Goal: Task Accomplishment & Management: Complete application form

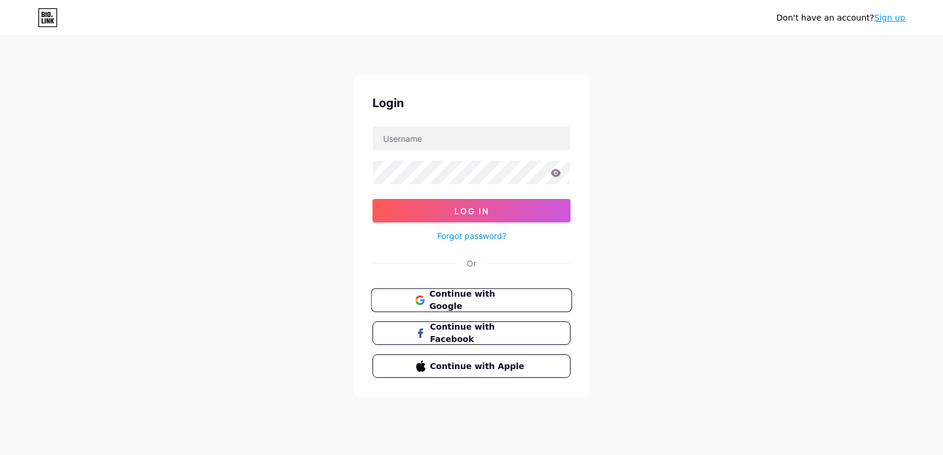
click at [452, 292] on button "Continue with Google" at bounding box center [471, 301] width 201 height 24
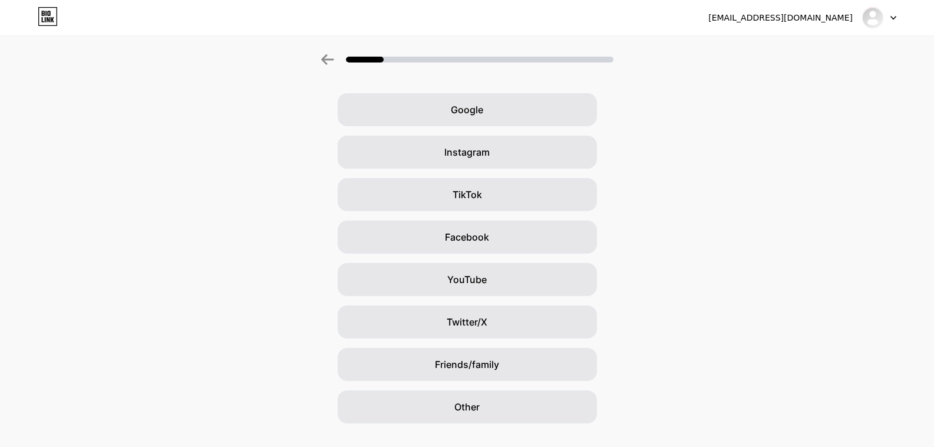
scroll to position [59, 0]
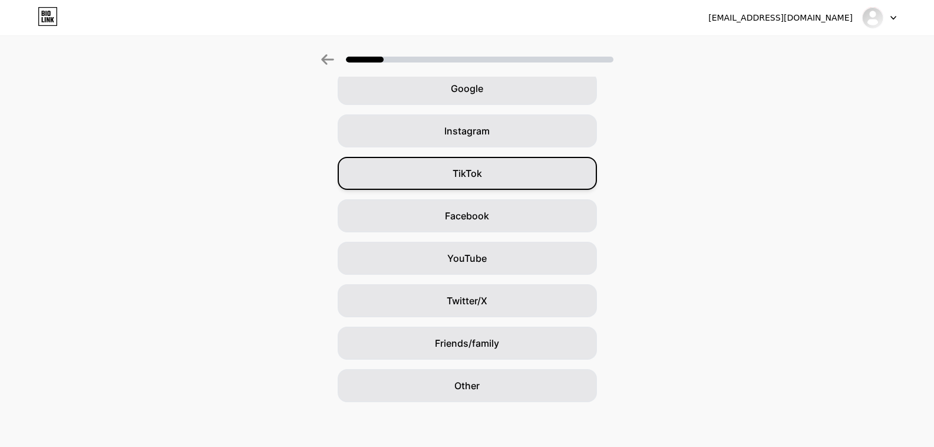
click at [520, 166] on div "TikTok" at bounding box center [467, 173] width 259 height 33
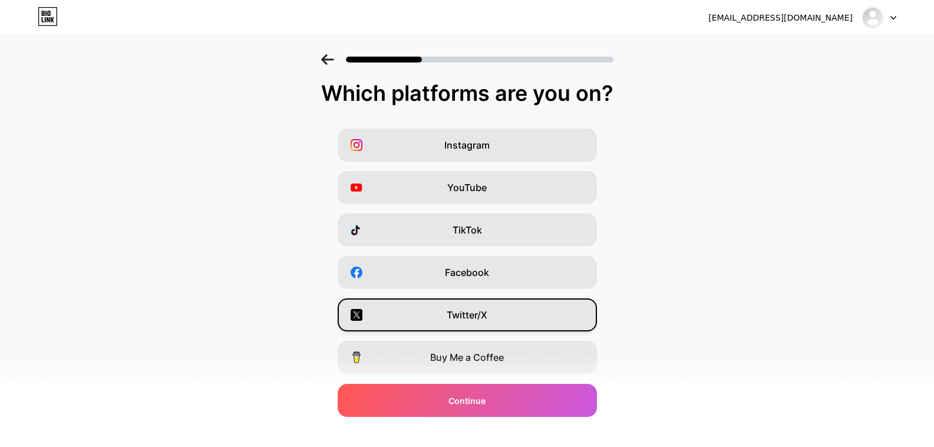
scroll to position [0, 0]
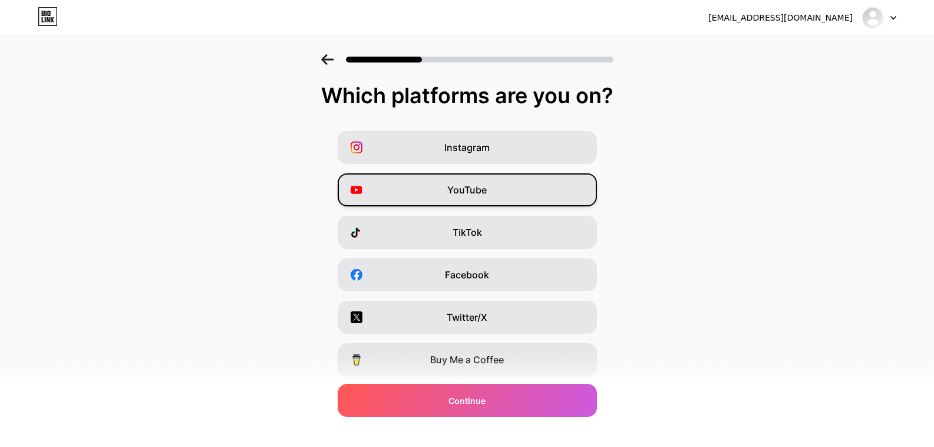
click at [516, 190] on div "YouTube" at bounding box center [467, 189] width 259 height 33
click at [518, 232] on div "TikTok" at bounding box center [467, 232] width 259 height 33
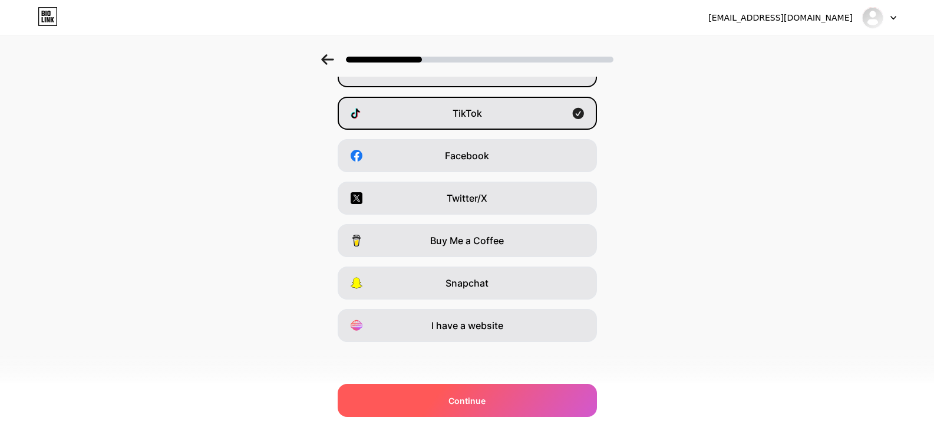
scroll to position [120, 0]
click at [513, 399] on div "Continue" at bounding box center [467, 400] width 259 height 33
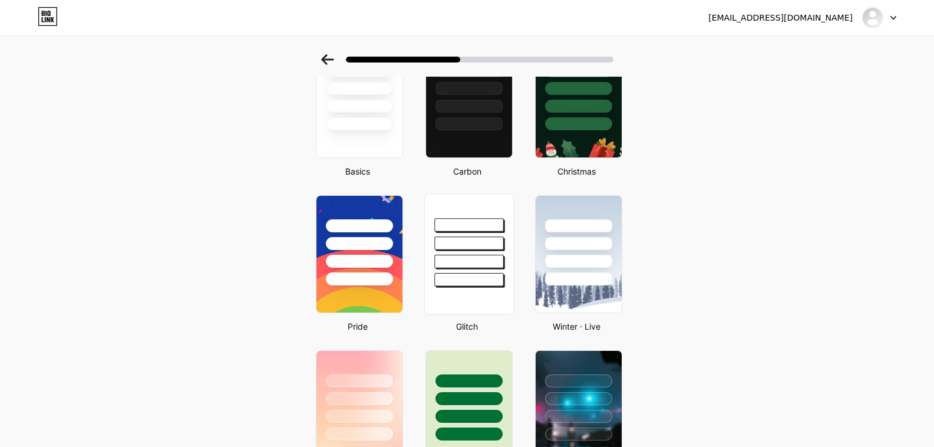
scroll to position [73, 0]
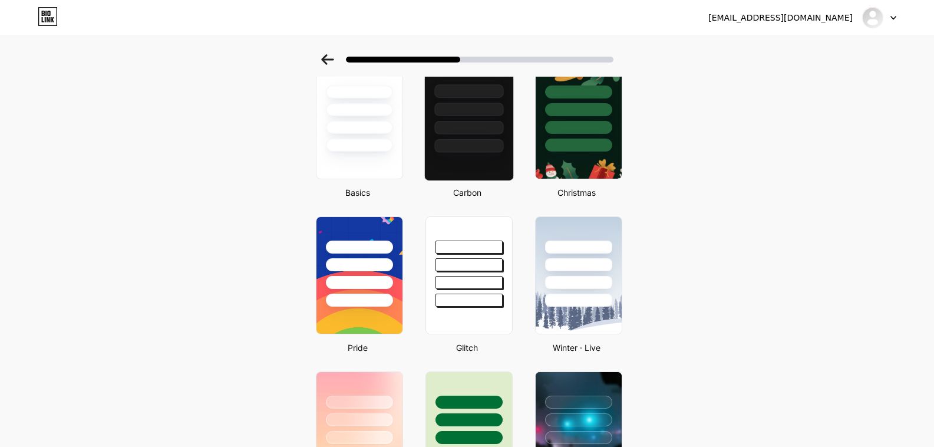
click at [486, 163] on div at bounding box center [469, 120] width 90 height 121
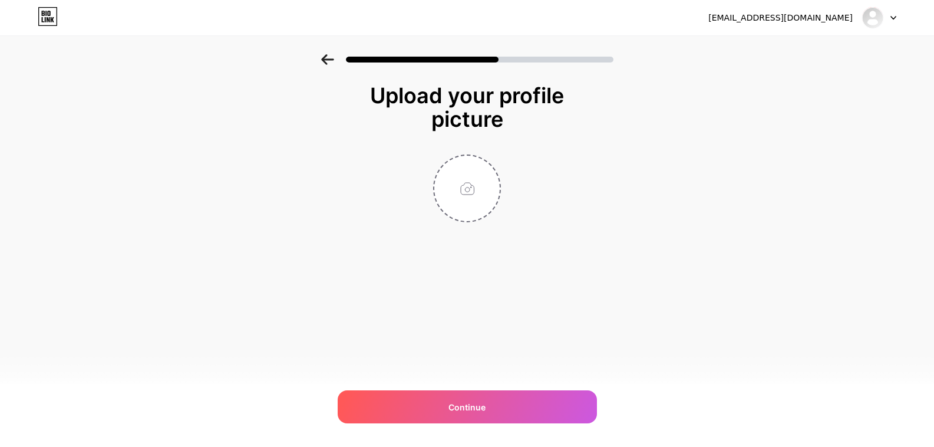
scroll to position [0, 0]
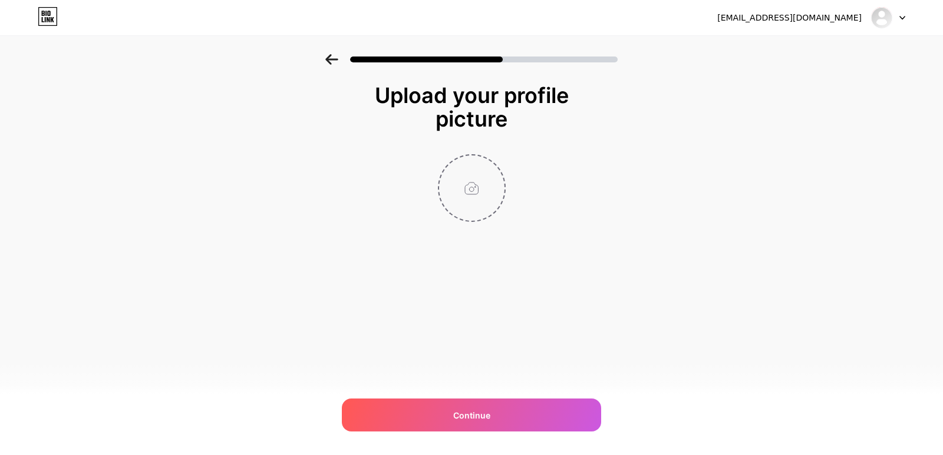
click at [477, 197] on input "file" at bounding box center [471, 188] width 65 height 65
type input "C:\fakepath\5554ce9c3d387b213eaf8ebdc6a2fa2b-fotor-2025100323520.png"
click at [497, 163] on circle at bounding box center [498, 163] width 13 height 13
click at [485, 193] on input "file" at bounding box center [471, 188] width 65 height 65
type input "C:\fakepath\bb806a8add277089.png"
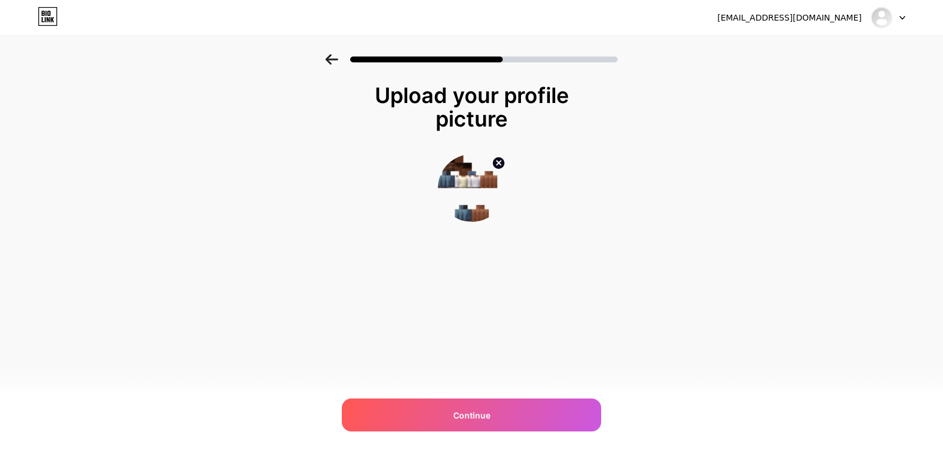
click at [497, 163] on circle at bounding box center [498, 163] width 13 height 13
click at [491, 170] on input "file" at bounding box center [471, 188] width 65 height 65
type input "C:\fakepath\d1b26f9d22368e05c3f7b153603dde34.jpg"
click at [495, 161] on circle at bounding box center [498, 163] width 13 height 13
click at [474, 180] on input "file" at bounding box center [471, 188] width 65 height 65
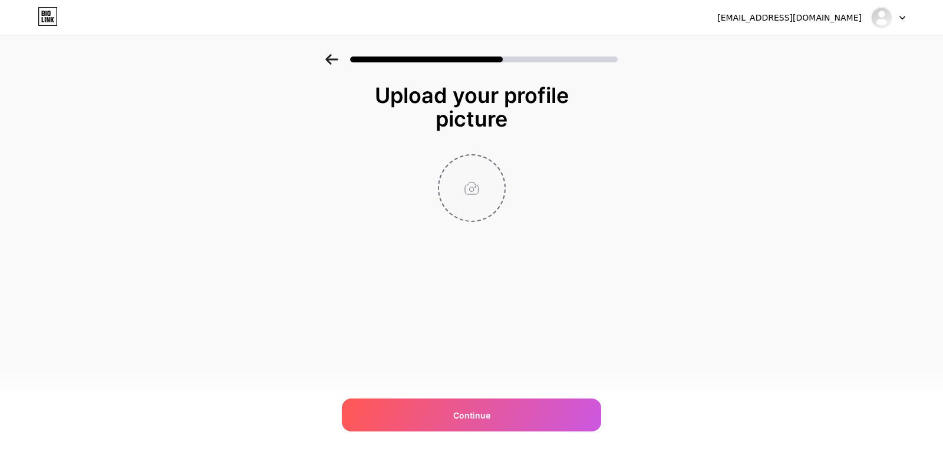
type input "C:\fakepath\kex3q5s0vrr51.webp"
click at [498, 164] on icon at bounding box center [498, 163] width 4 height 4
click at [487, 178] on input "file" at bounding box center [471, 188] width 65 height 65
type input "C:\fakepath\4718b7ce14bbe78c5fa92791294eaec8.jpg"
click at [503, 164] on circle at bounding box center [498, 163] width 13 height 13
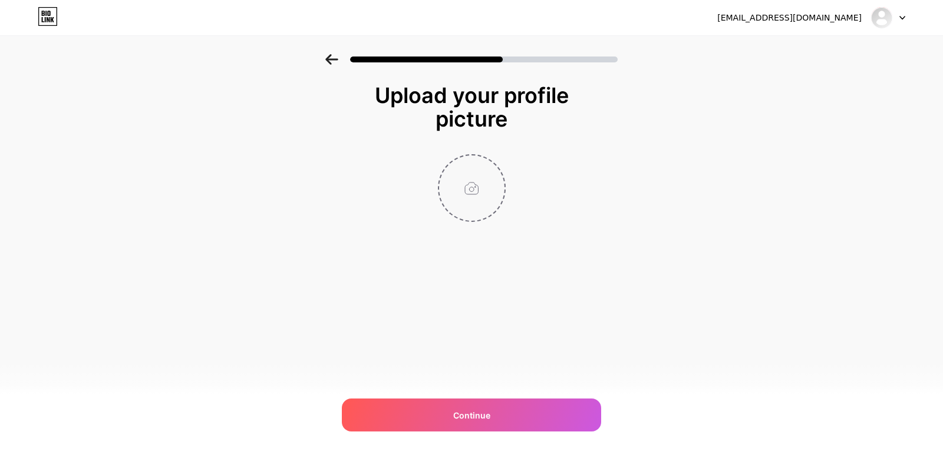
click at [477, 187] on input "file" at bounding box center [471, 188] width 65 height 65
type input "C:\fakepath\f9eeefa81fee013faf45e34e52556e3b.jpg"
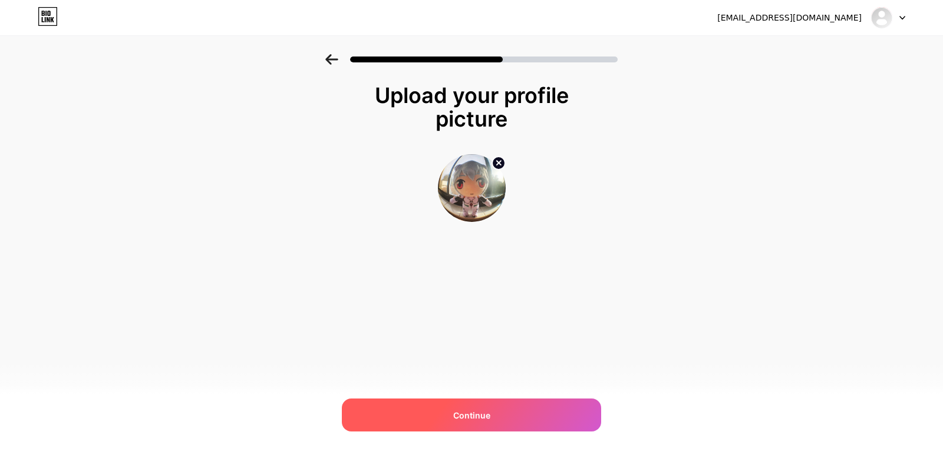
click at [513, 411] on div "Continue" at bounding box center [471, 415] width 259 height 33
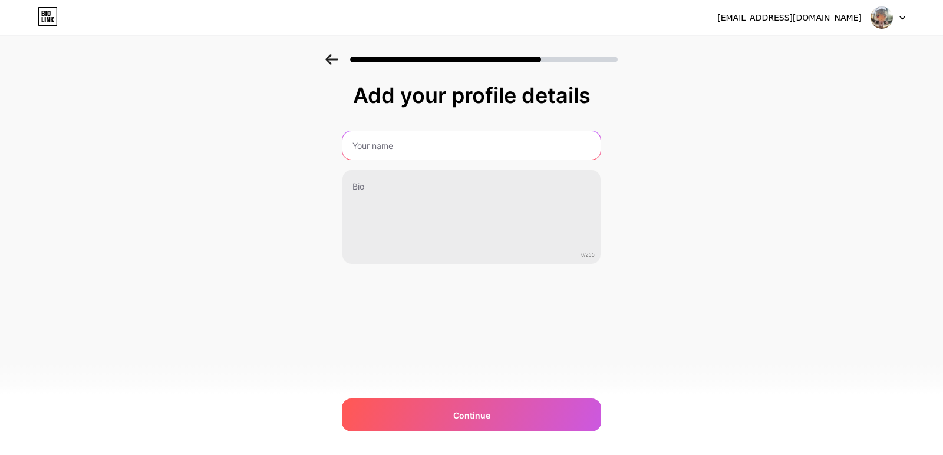
click at [430, 151] on input "text" at bounding box center [471, 145] width 258 height 28
type input "aom_x"
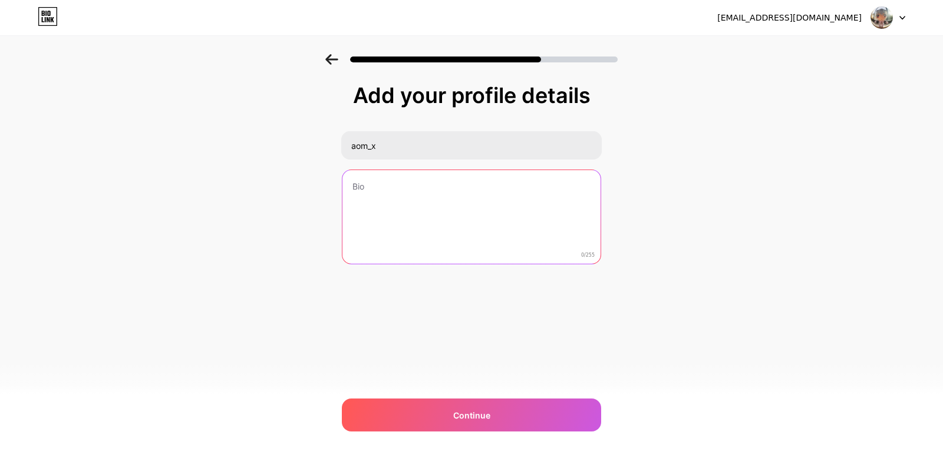
click at [425, 177] on textarea at bounding box center [471, 217] width 258 height 95
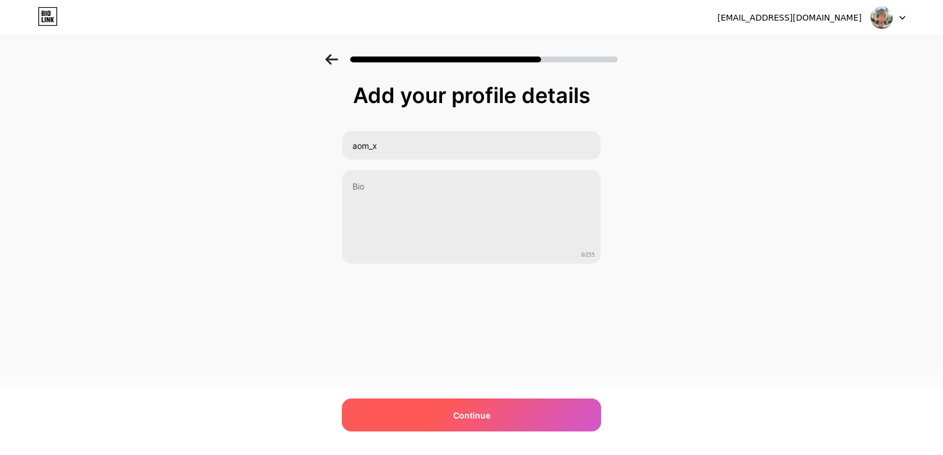
click at [489, 423] on div "Continue" at bounding box center [471, 415] width 259 height 33
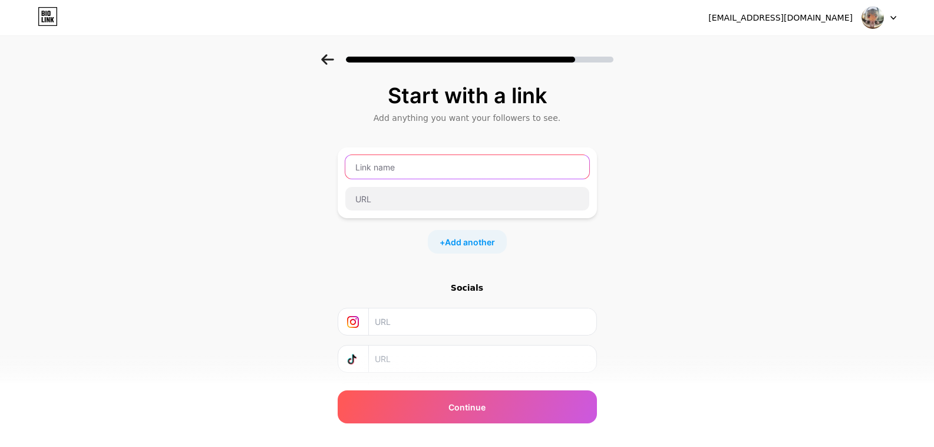
click at [470, 163] on input "text" at bounding box center [467, 167] width 244 height 24
type input "Z"
type input "zAOMx"
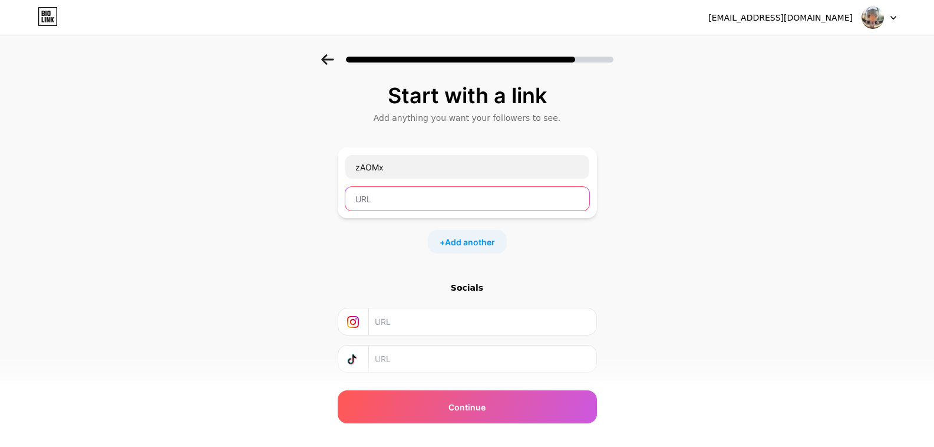
click at [438, 201] on input "text" at bounding box center [467, 199] width 244 height 24
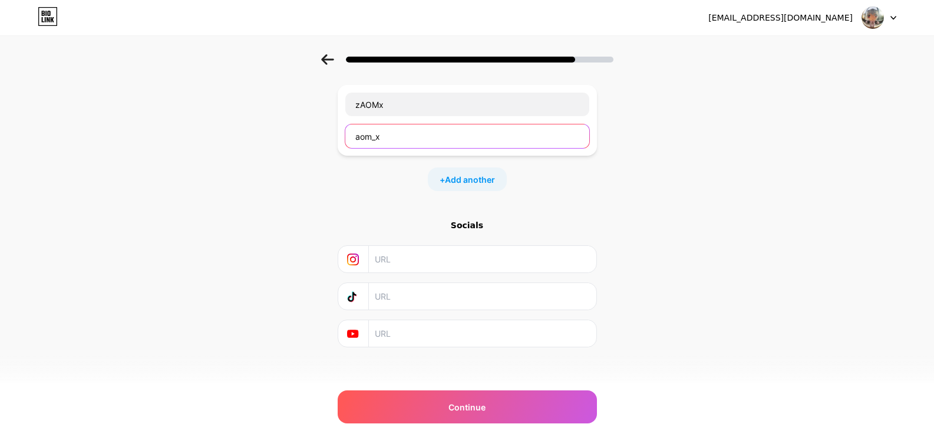
scroll to position [69, 0]
type input "aom_x"
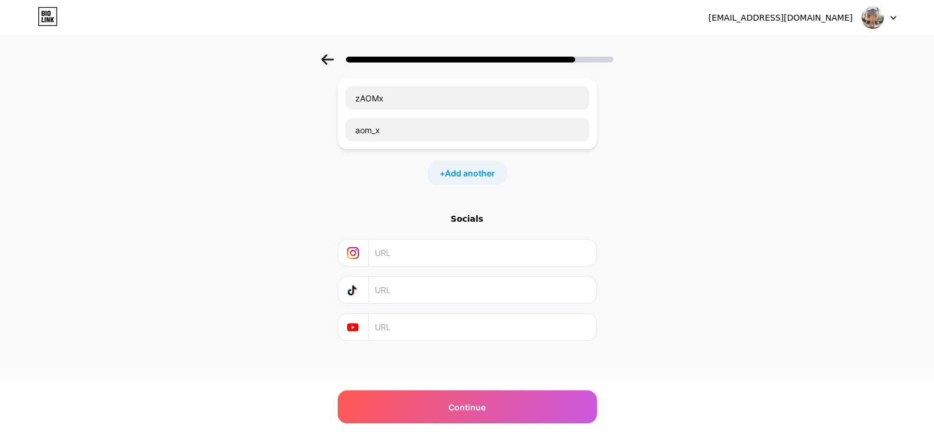
click at [436, 296] on input "text" at bounding box center [482, 289] width 214 height 27
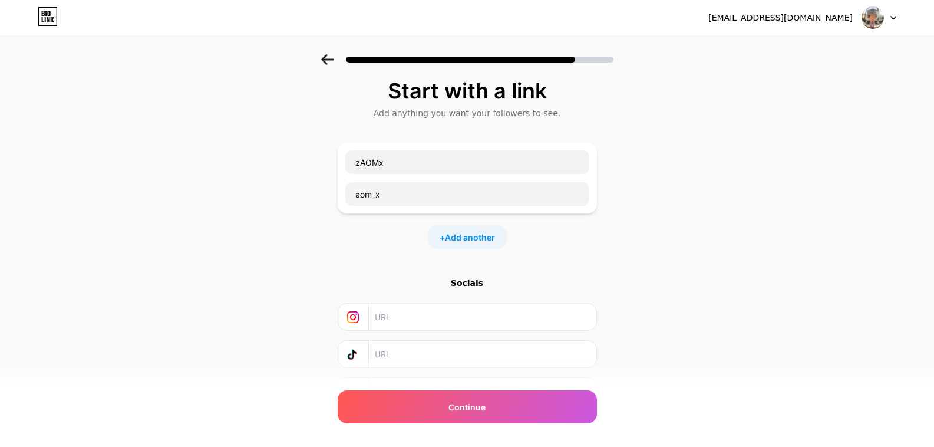
scroll to position [0, 0]
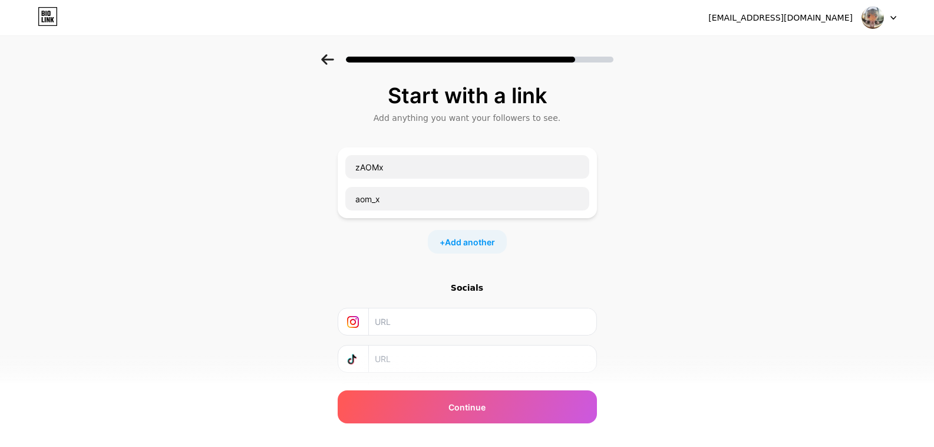
click at [390, 234] on div "+ Add another" at bounding box center [467, 242] width 259 height 24
click at [418, 322] on input "text" at bounding box center [482, 321] width 214 height 27
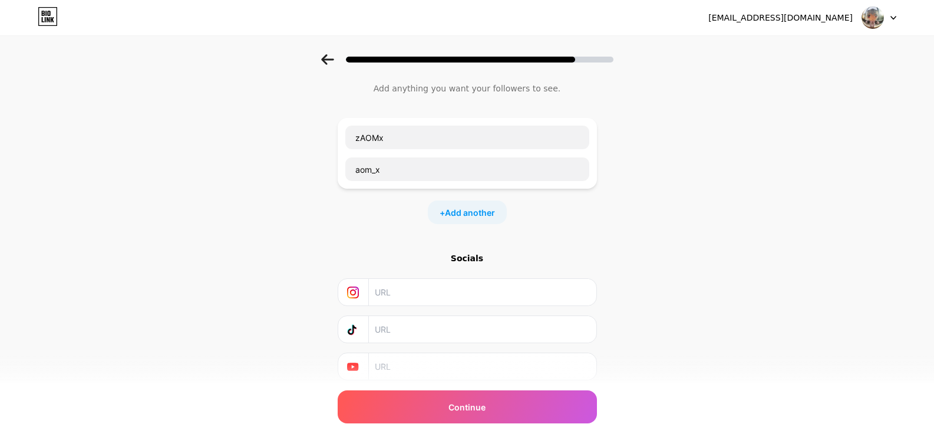
scroll to position [59, 0]
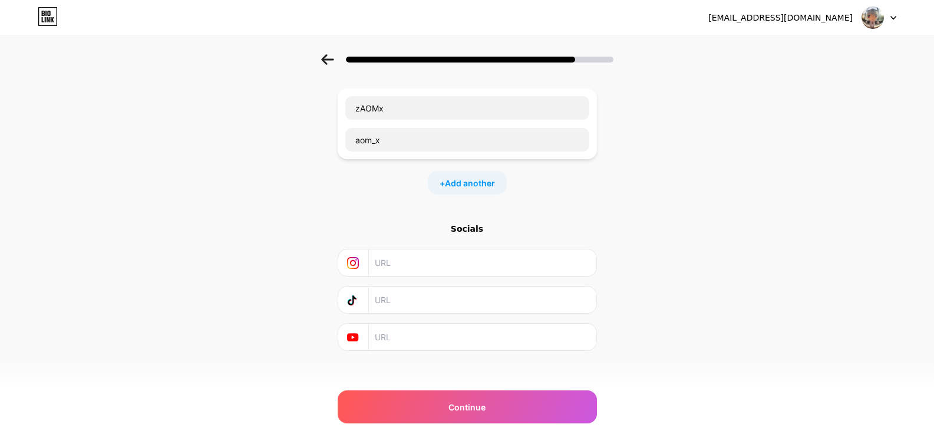
click at [411, 297] on input "text" at bounding box center [482, 299] width 214 height 27
paste input "https://www.tiktok.com/@aom_x1?is_from_webapp=1&sender_device=pc"
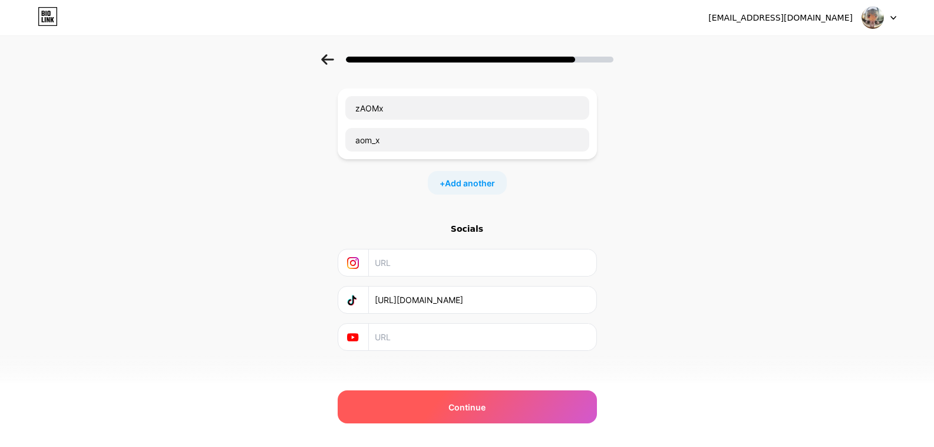
type input "https://www.tiktok.com/@aom_x1?is_from_webapp=1&sender_device=pc"
click at [488, 396] on div "Continue" at bounding box center [467, 406] width 259 height 33
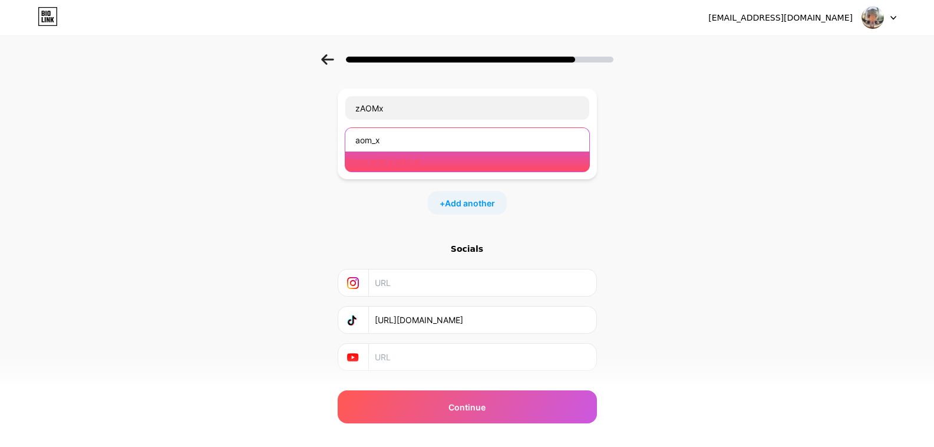
drag, startPoint x: 414, startPoint y: 146, endPoint x: 353, endPoint y: 147, distance: 60.7
click at [353, 147] on input "aom_x" at bounding box center [467, 140] width 244 height 24
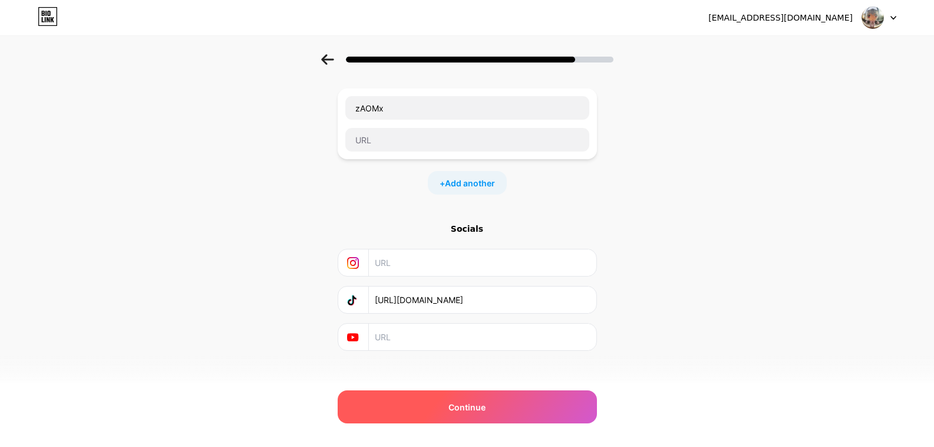
click at [473, 404] on span "Continue" at bounding box center [466, 407] width 37 height 12
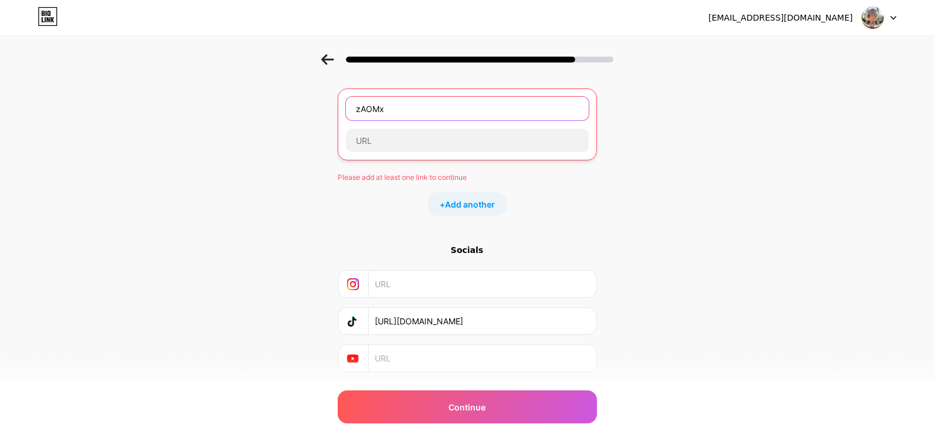
drag, startPoint x: 411, startPoint y: 109, endPoint x: 339, endPoint y: 113, distance: 72.0
click at [339, 113] on div "Start with a link Add anything you want your followers to see. zAOMx Please add…" at bounding box center [467, 212] width 934 height 435
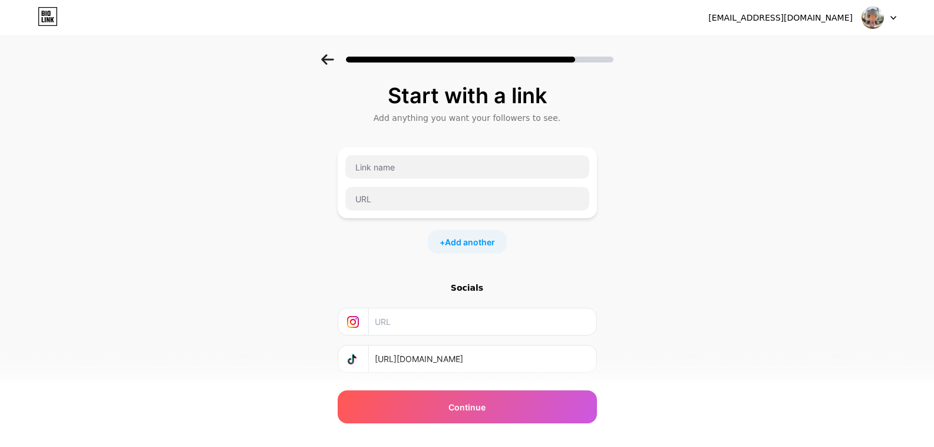
click at [650, 197] on div "Start with a link Add anything you want your followers to see. + Add another So…" at bounding box center [467, 261] width 934 height 414
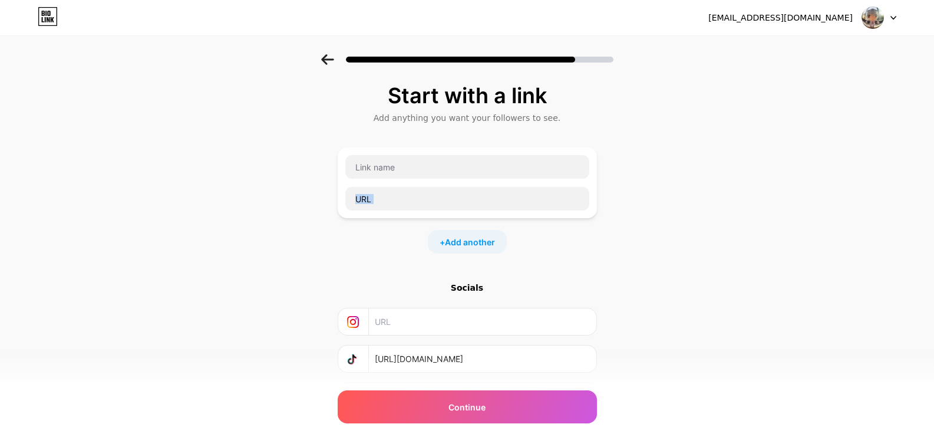
click at [650, 197] on div "Start with a link Add anything you want your followers to see. + Add another So…" at bounding box center [467, 261] width 934 height 414
click at [477, 243] on span "Add another" at bounding box center [470, 242] width 50 height 12
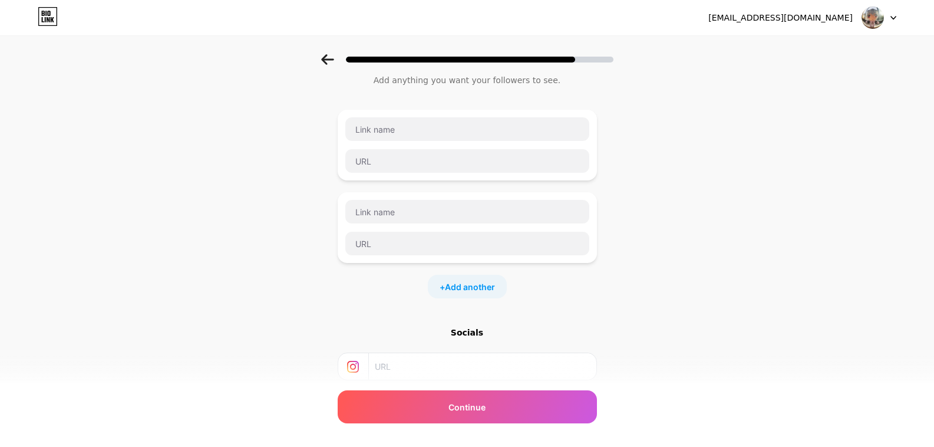
scroll to position [59, 0]
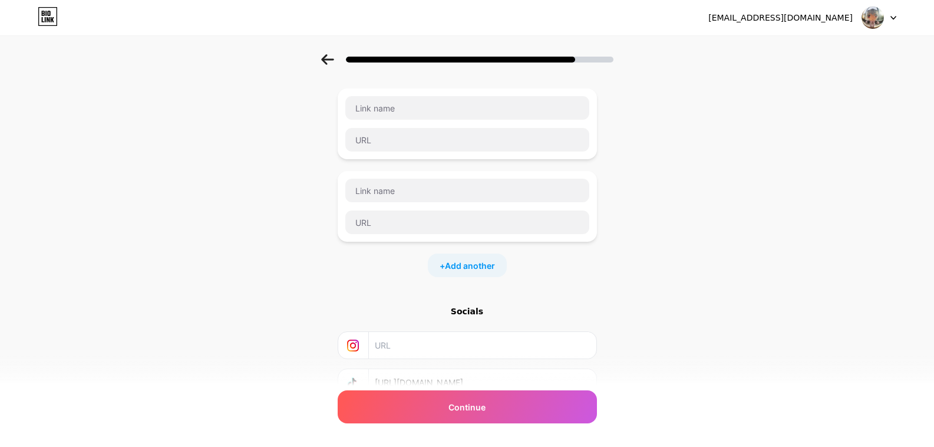
click at [478, 309] on div "Socials" at bounding box center [467, 311] width 259 height 12
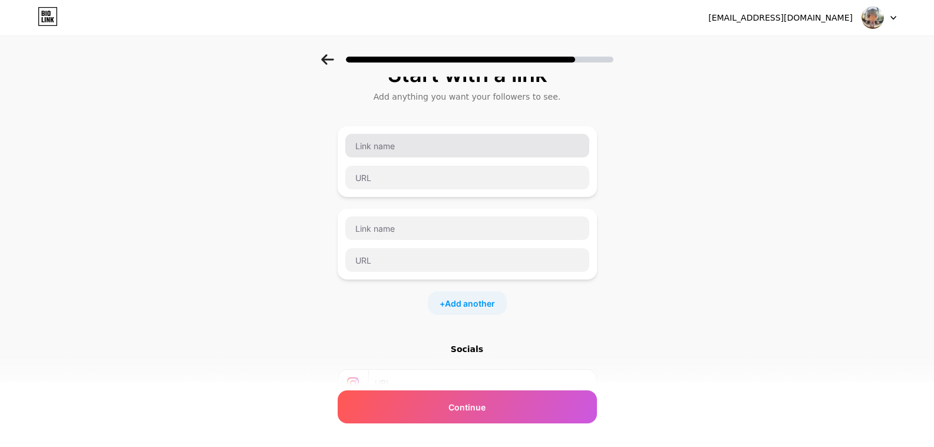
scroll to position [0, 0]
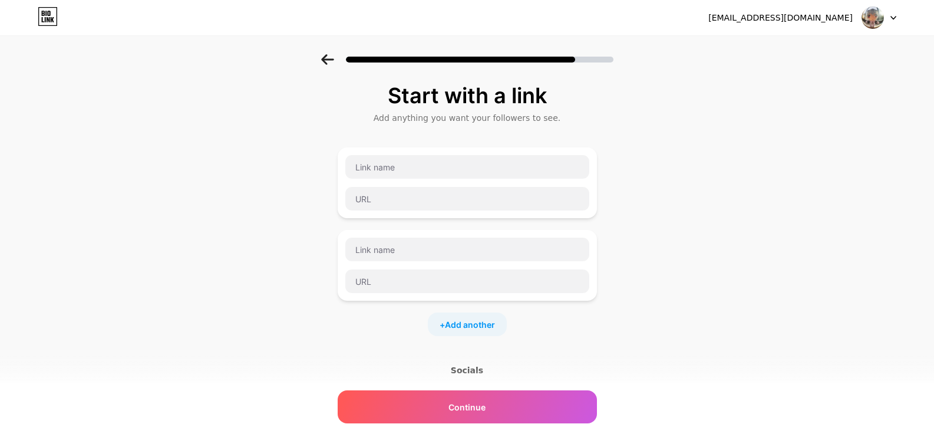
click at [412, 181] on div at bounding box center [467, 182] width 245 height 57
click at [446, 164] on input "text" at bounding box center [467, 167] width 244 height 24
click at [425, 205] on input "text" at bounding box center [467, 199] width 244 height 24
paste input "https://ezdn.app/AOMX1"
drag, startPoint x: 477, startPoint y: 201, endPoint x: 346, endPoint y: 196, distance: 131.5
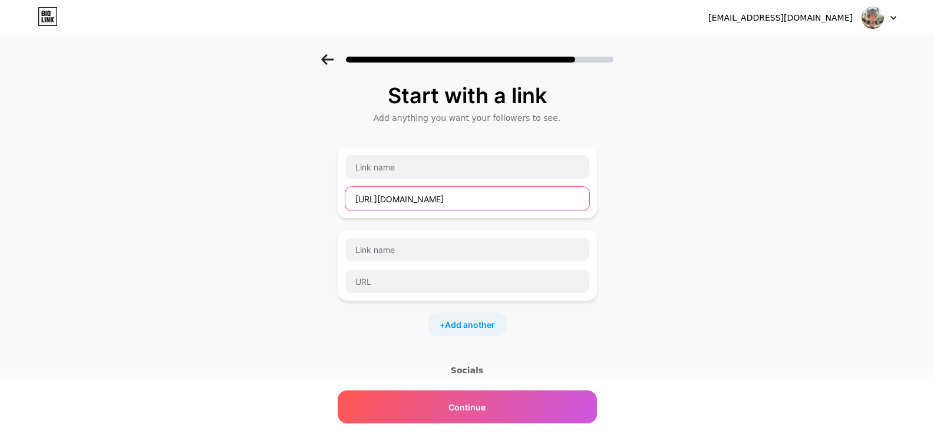
click at [346, 196] on div "https://ezdn.app/AOMX1" at bounding box center [467, 182] width 259 height 71
type input "https://ezdn.app/AOMX1"
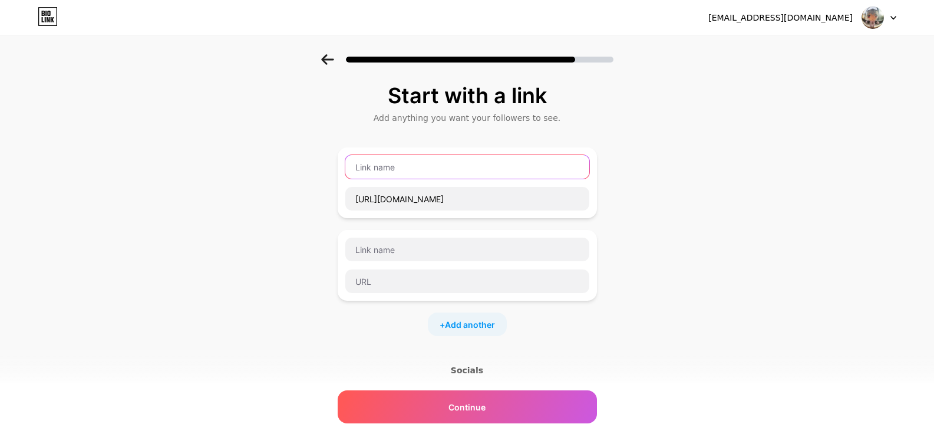
click at [419, 175] on input "text" at bounding box center [467, 167] width 244 height 24
type input "F"
click at [387, 179] on div "https://ezdn.app/AOMX1" at bounding box center [467, 182] width 245 height 57
click at [412, 168] on input "text" at bounding box center [467, 167] width 244 height 24
paste input "donate"
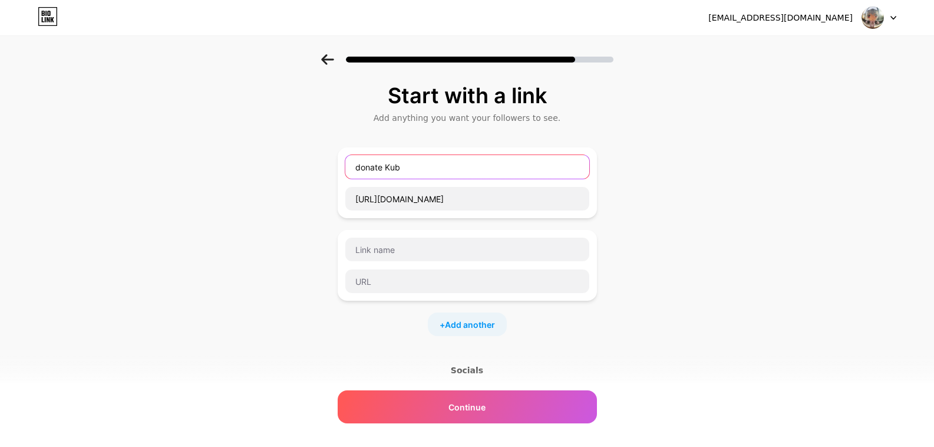
click at [364, 167] on input "donate Kub" at bounding box center [467, 167] width 244 height 24
type input "Donate Kub"
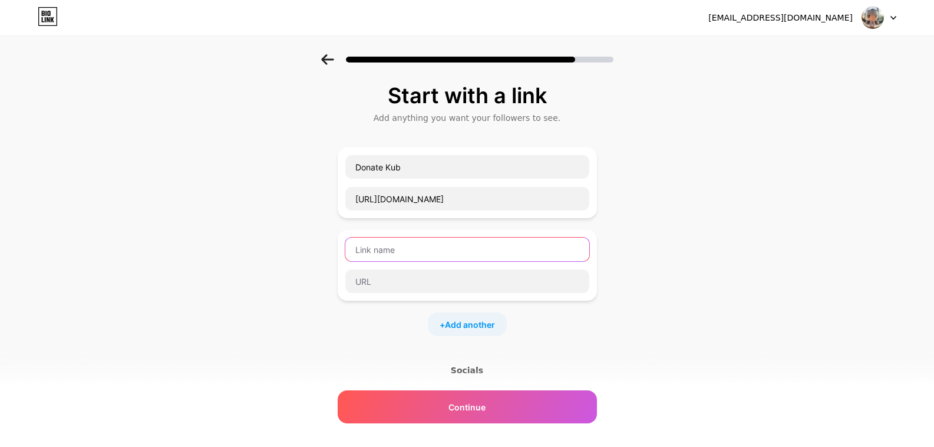
click at [405, 253] on input "text" at bounding box center [467, 249] width 244 height 24
type input "Discord Join"
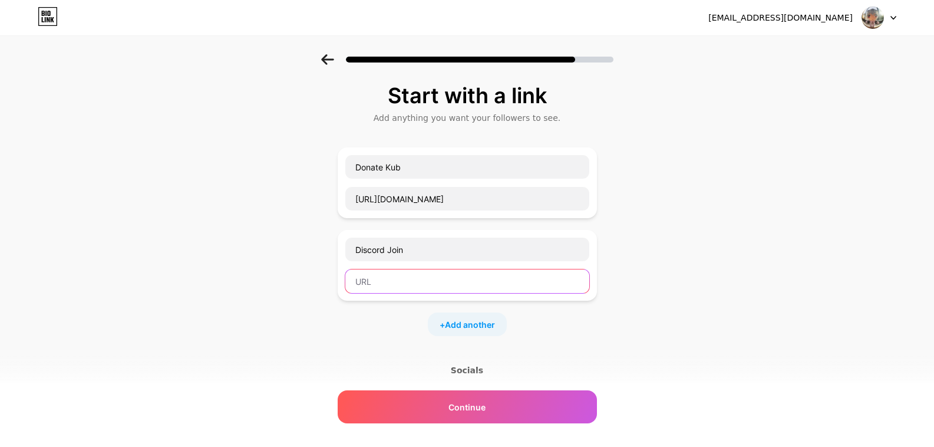
click at [436, 282] on input "text" at bounding box center [467, 281] width 244 height 24
paste input "https://discord.gg/JpmvW6CBhp"
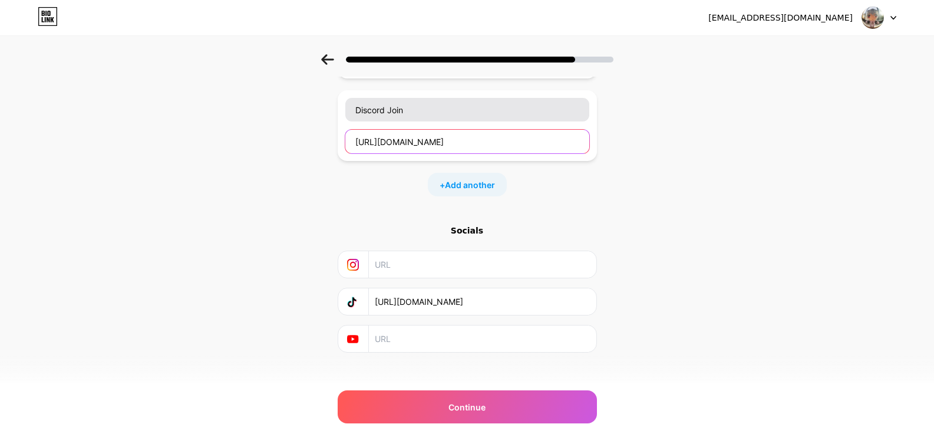
scroll to position [151, 0]
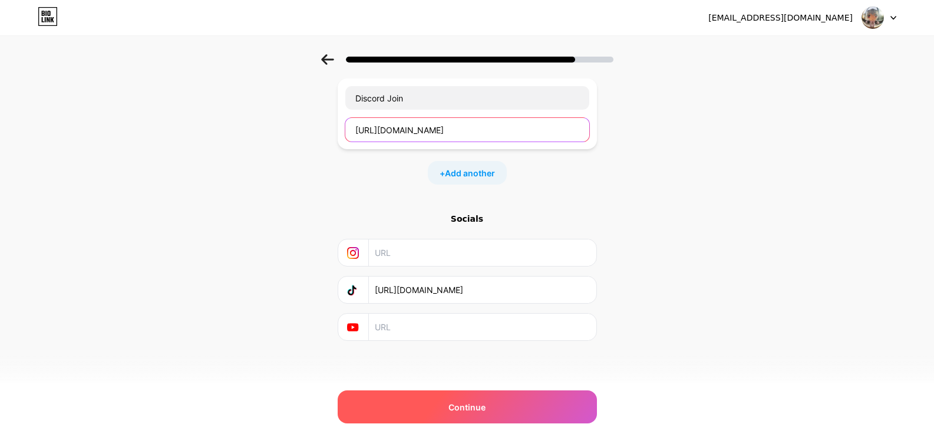
type input "https://discord.gg/JpmvW6CBhp"
click at [497, 403] on div "Continue" at bounding box center [467, 406] width 259 height 33
click at [524, 408] on div "Continue" at bounding box center [467, 406] width 259 height 33
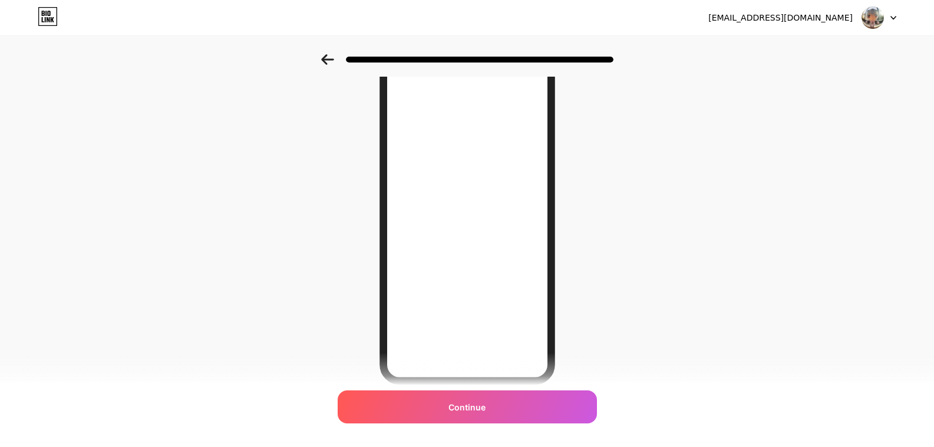
scroll to position [118, 0]
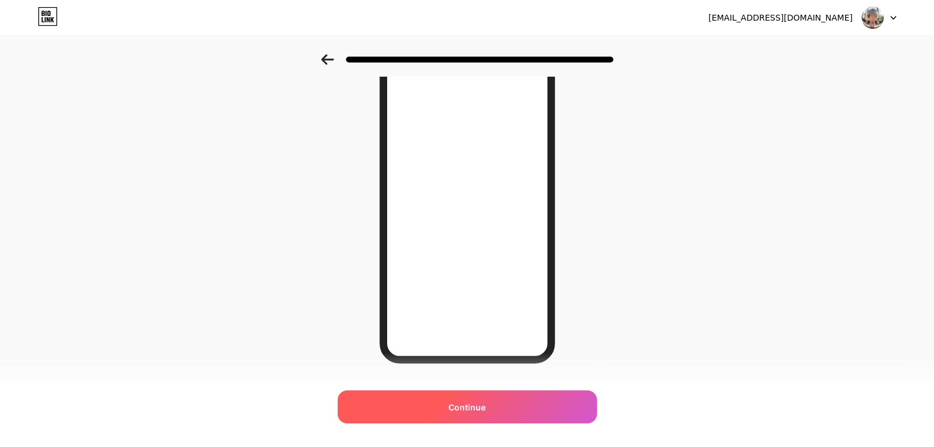
click at [527, 397] on div "Continue" at bounding box center [467, 406] width 259 height 33
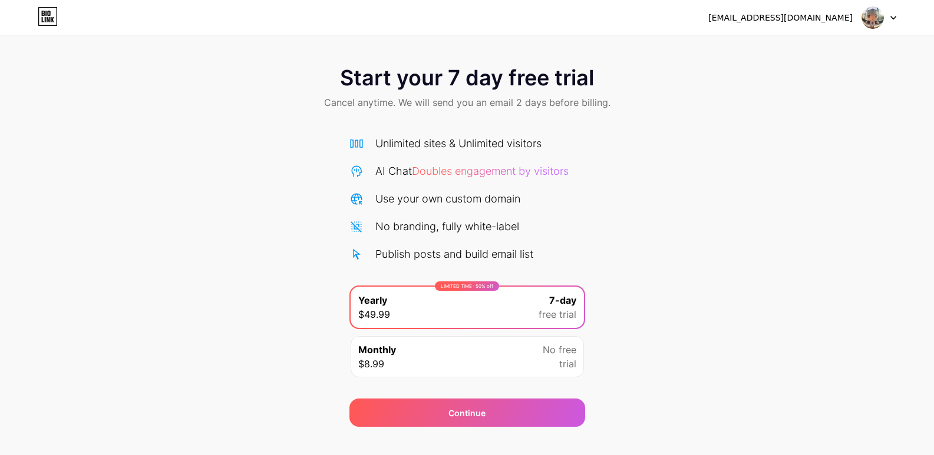
click at [51, 19] on icon at bounding box center [53, 19] width 4 height 5
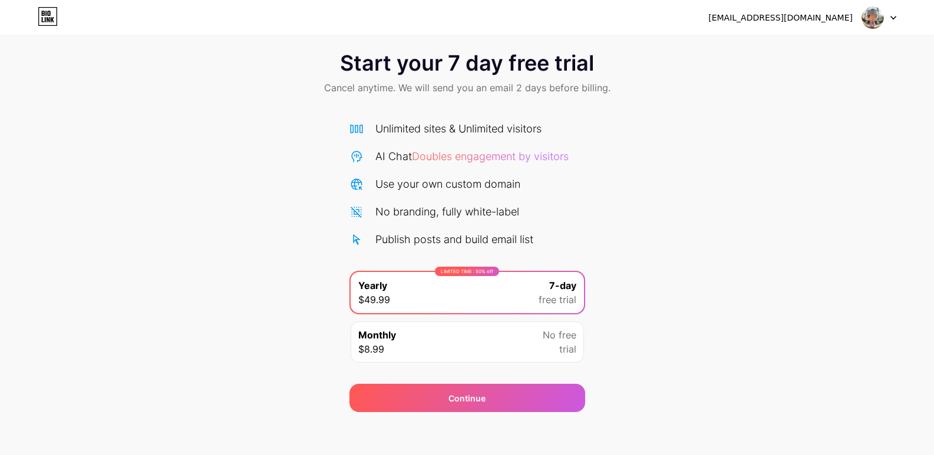
scroll to position [19, 0]
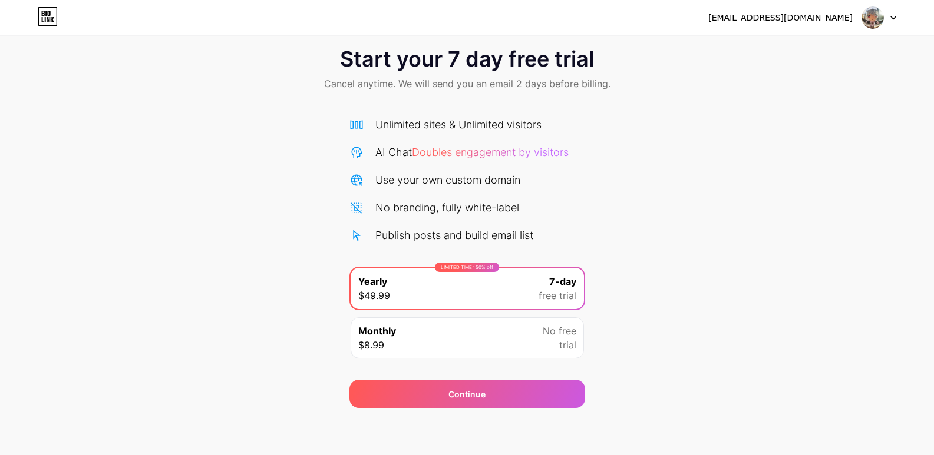
click at [554, 344] on div "No free trial" at bounding box center [560, 338] width 34 height 28
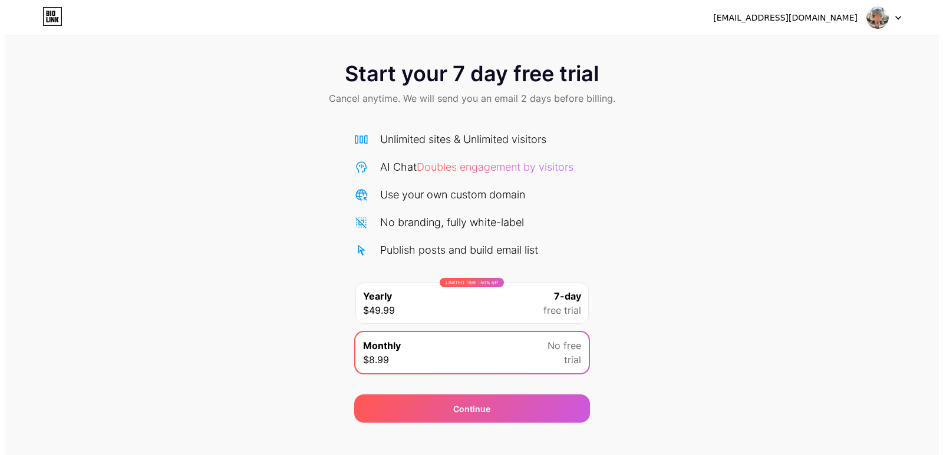
scroll to position [0, 0]
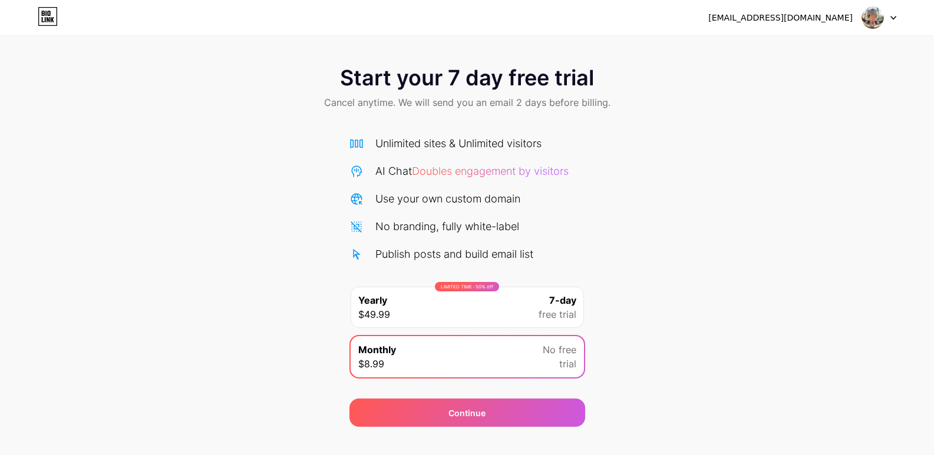
click at [896, 24] on div "ghostsggey@gmail.com Logout" at bounding box center [467, 17] width 934 height 21
click at [890, 19] on icon at bounding box center [893, 18] width 6 height 4
click at [852, 48] on li "Logout" at bounding box center [822, 48] width 146 height 32
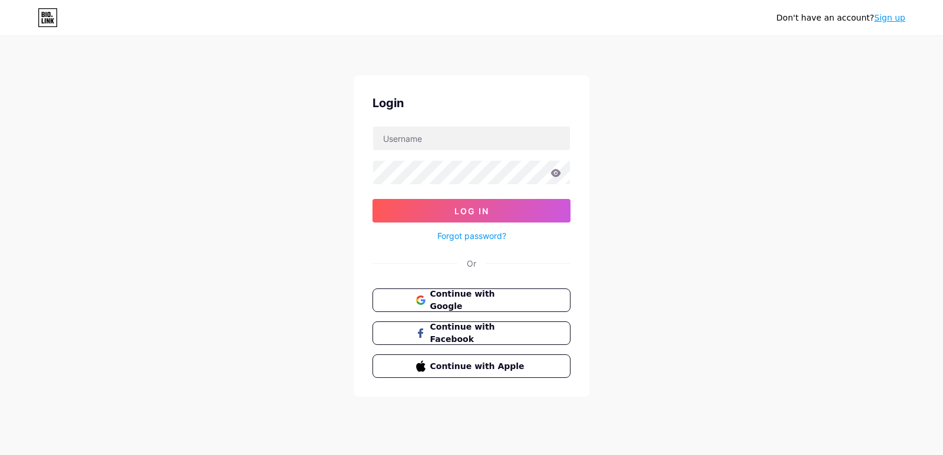
click at [890, 20] on link "Sign up" at bounding box center [889, 17] width 31 height 9
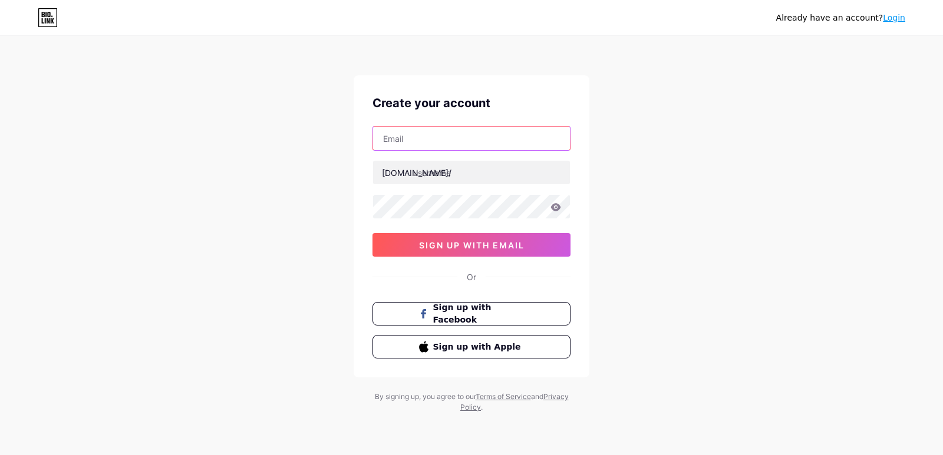
click at [487, 137] on input "text" at bounding box center [471, 139] width 197 height 24
click at [655, 157] on div "Already have an account? Login Create your account bio.link/ 0cAFcWeA7yiyVaH-6C…" at bounding box center [471, 225] width 943 height 451
click at [898, 19] on link "Login" at bounding box center [894, 17] width 22 height 9
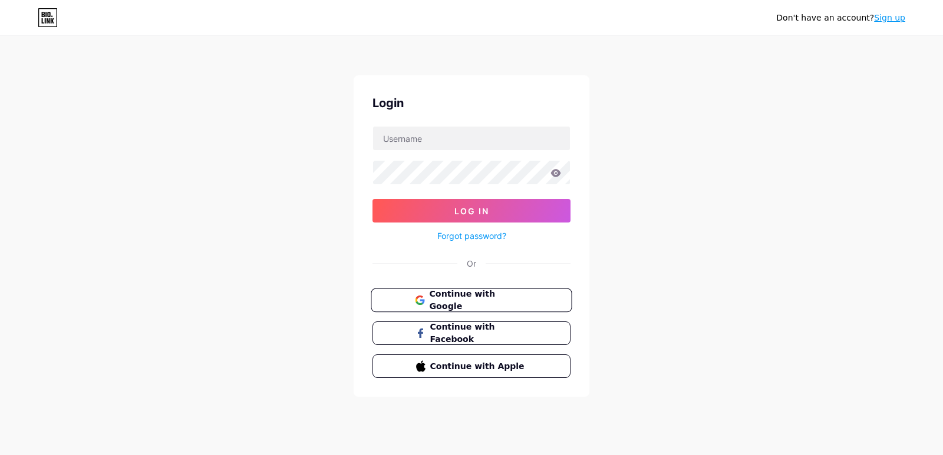
click at [474, 307] on button "Continue with Google" at bounding box center [471, 301] width 201 height 24
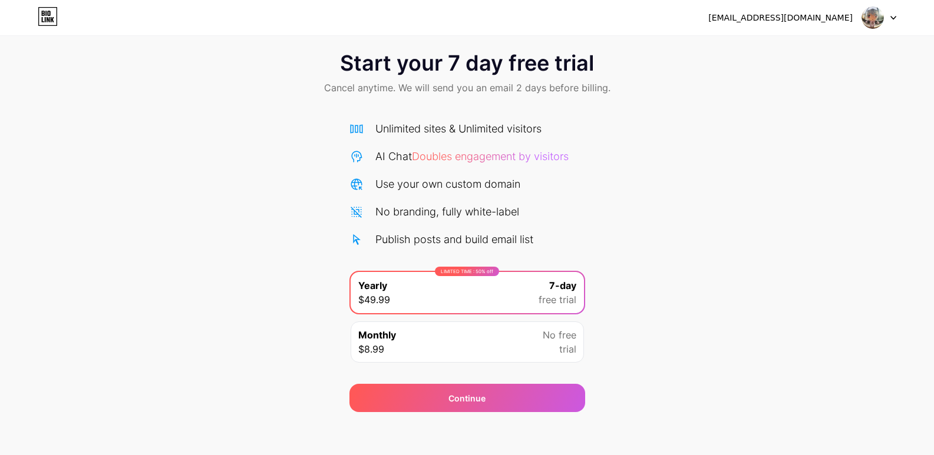
scroll to position [19, 0]
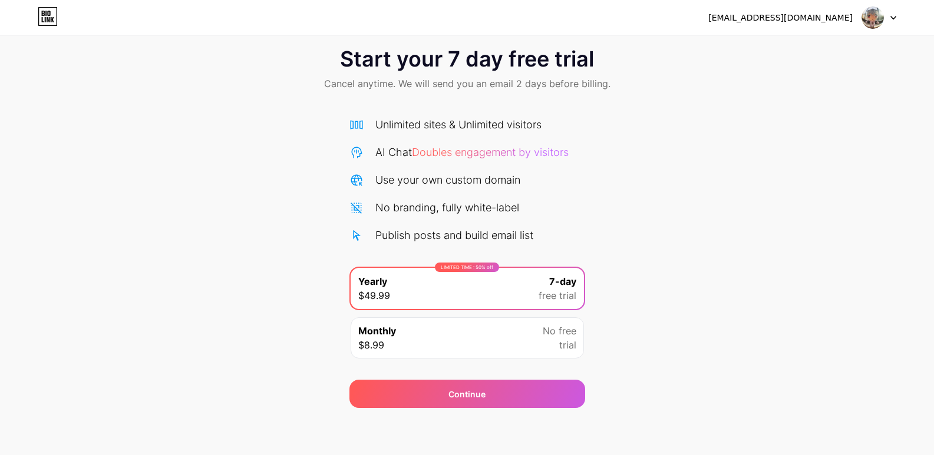
click at [370, 237] on div "Publish posts and build email list" at bounding box center [467, 235] width 236 height 16
click at [352, 239] on icon at bounding box center [356, 236] width 14 height 14
